Goal: Task Accomplishment & Management: Manage account settings

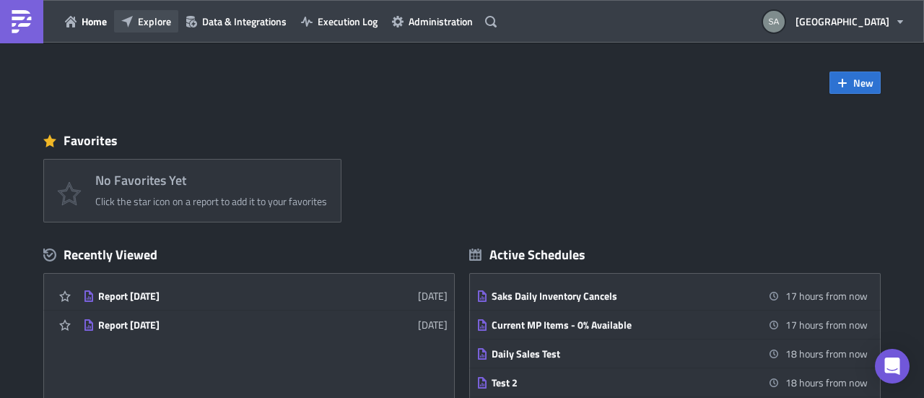
click at [140, 17] on span "Explore" at bounding box center [154, 21] width 33 height 15
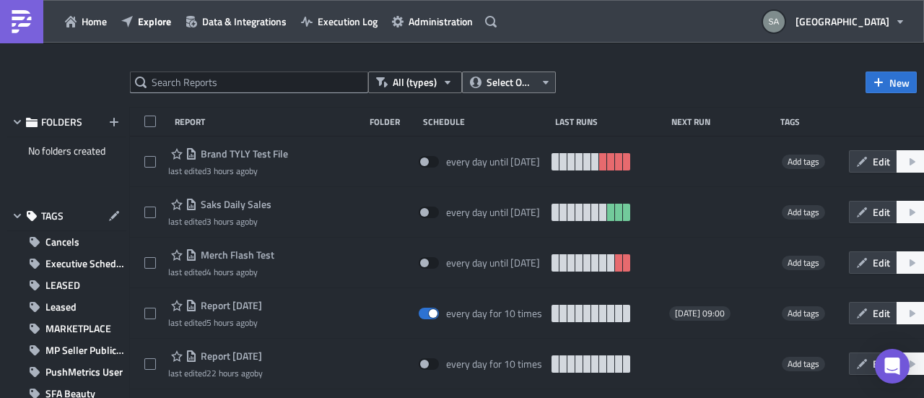
click at [487, 87] on span "Select Owner" at bounding box center [511, 82] width 48 height 16
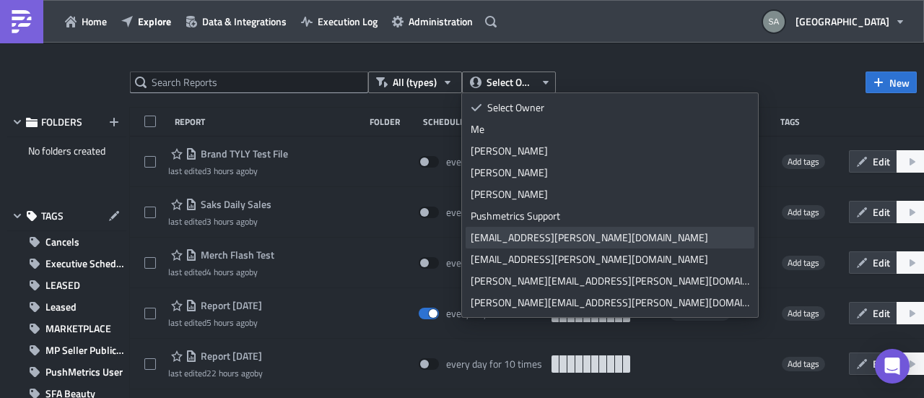
click at [514, 235] on div "[EMAIL_ADDRESS][PERSON_NAME][DOMAIN_NAME]" at bounding box center [610, 237] width 279 height 14
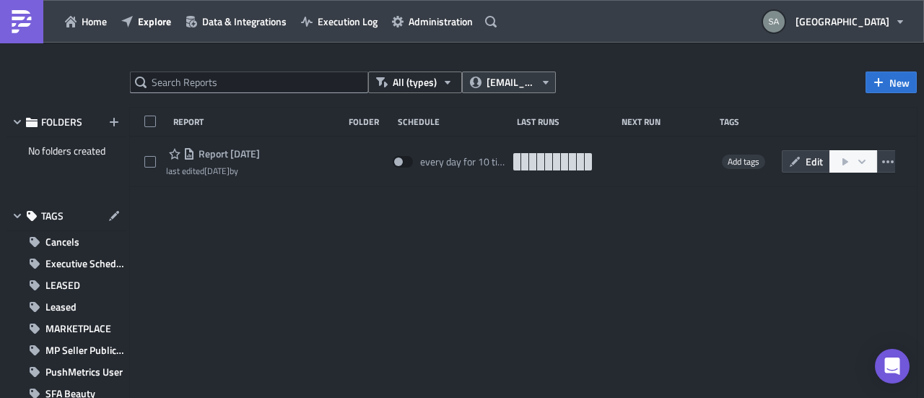
click at [504, 84] on span "[EMAIL_ADDRESS][PERSON_NAME][DOMAIN_NAME]" at bounding box center [511, 82] width 48 height 16
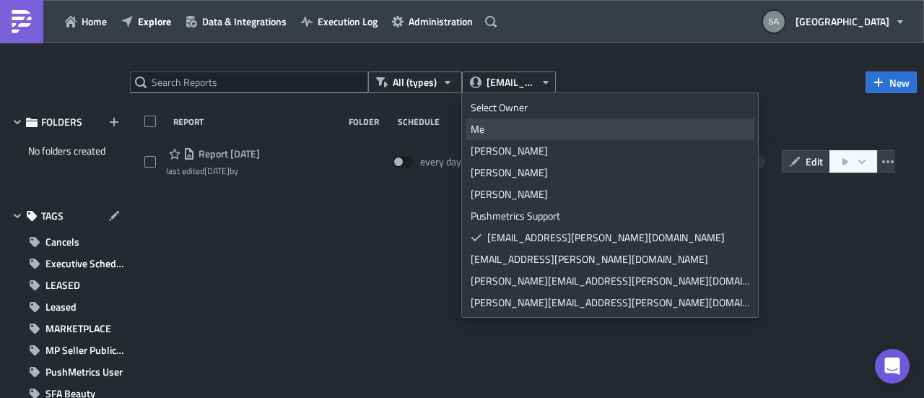
click at [487, 129] on div "Me" at bounding box center [610, 129] width 279 height 14
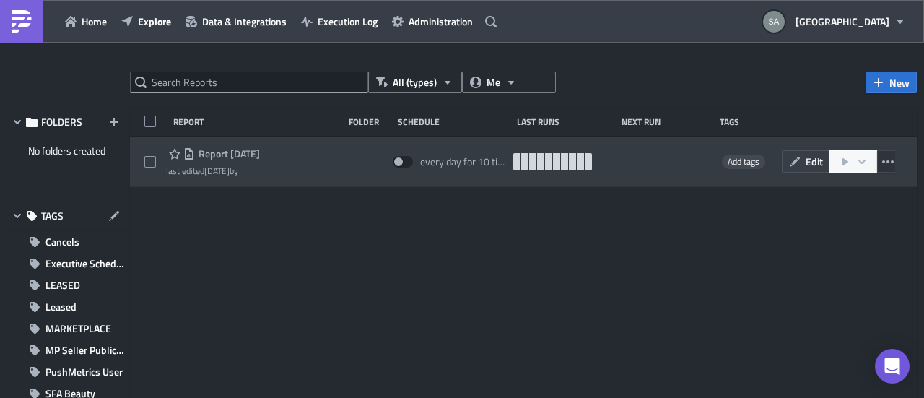
click at [882, 165] on icon "button" at bounding box center [888, 162] width 12 height 12
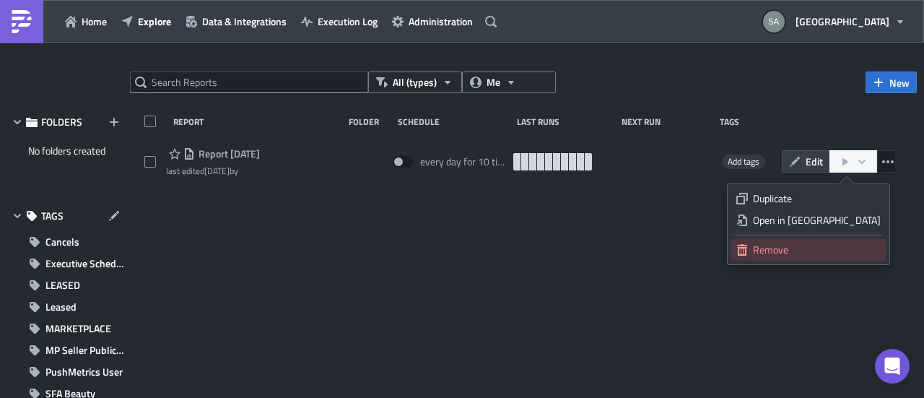
click at [820, 253] on div "Remove" at bounding box center [817, 250] width 128 height 14
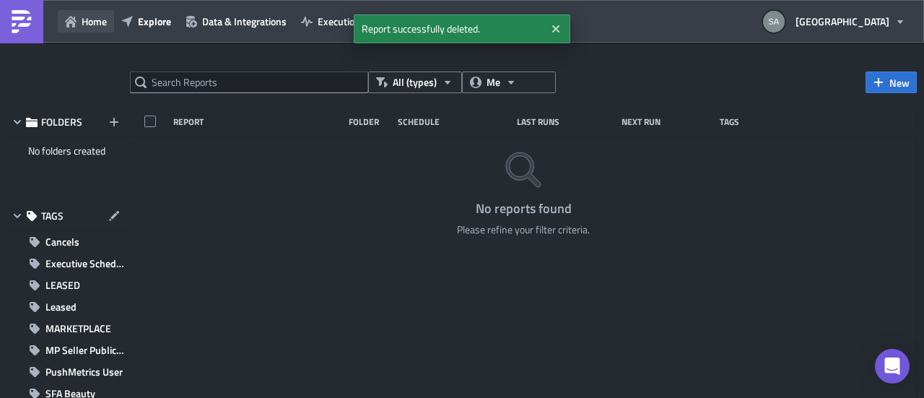
click at [102, 24] on span "Home" at bounding box center [94, 21] width 25 height 15
